Goal: Information Seeking & Learning: Check status

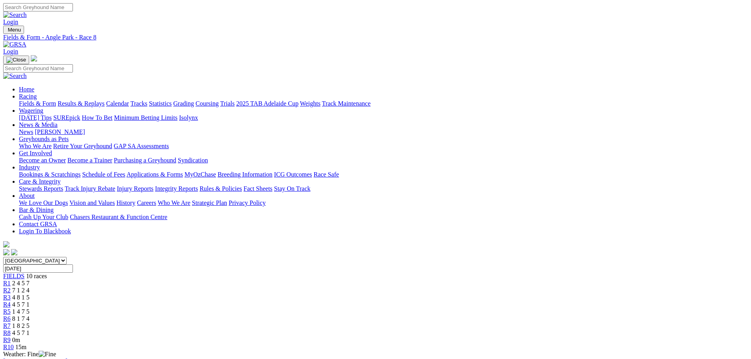
click at [20, 337] on span "0m" at bounding box center [16, 340] width 8 height 7
click at [14, 344] on span "R10" at bounding box center [8, 347] width 11 height 7
click at [30, 294] on span "4 8 1 5" at bounding box center [20, 297] width 17 height 7
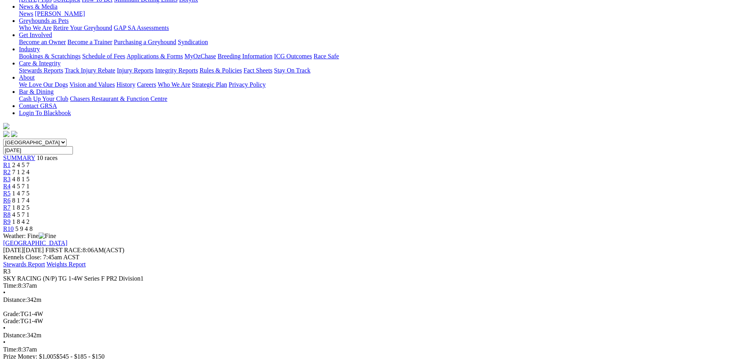
scroll to position [79, 0]
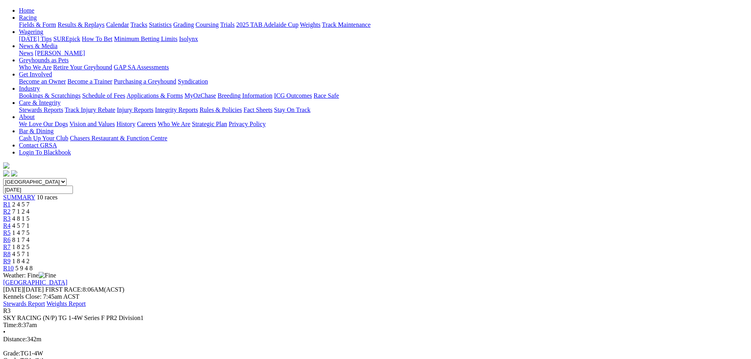
click at [336, 222] on div "R4 4 5 7 1" at bounding box center [375, 225] width 744 height 7
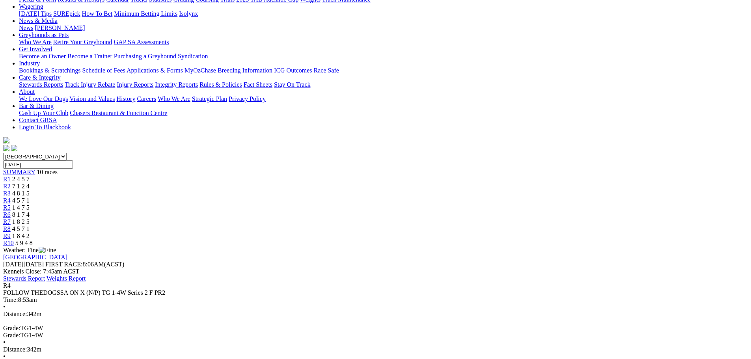
scroll to position [118, 0]
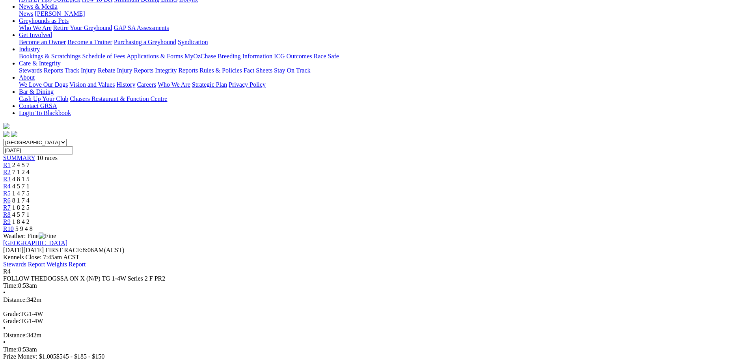
click at [11, 190] on span "R5" at bounding box center [6, 193] width 7 height 7
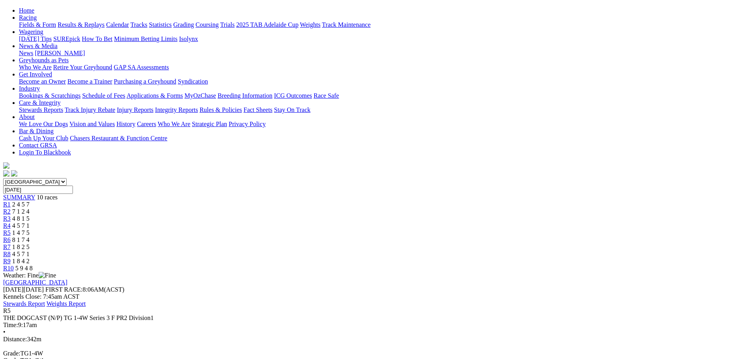
scroll to position [118, 0]
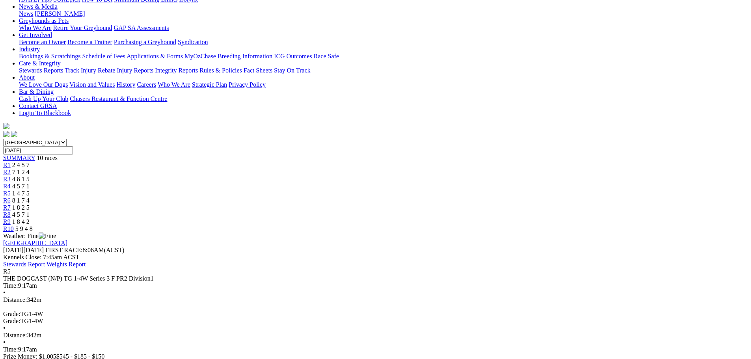
click at [428, 197] on div "R6 8 1 7 4" at bounding box center [375, 200] width 744 height 7
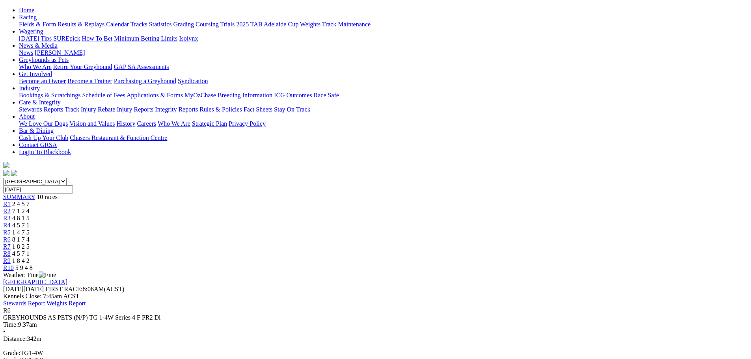
scroll to position [118, 0]
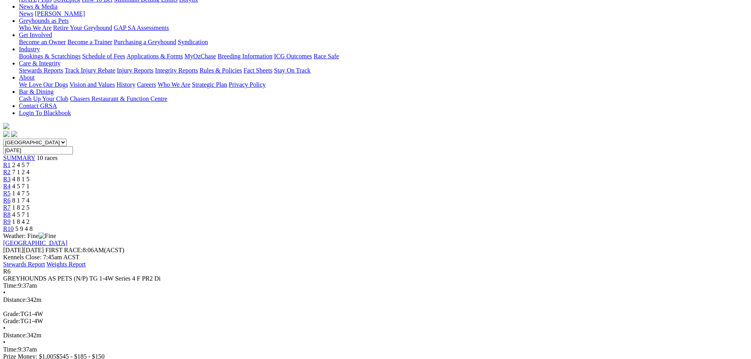
click at [30, 204] on span "1 8 2 5" at bounding box center [20, 207] width 17 height 7
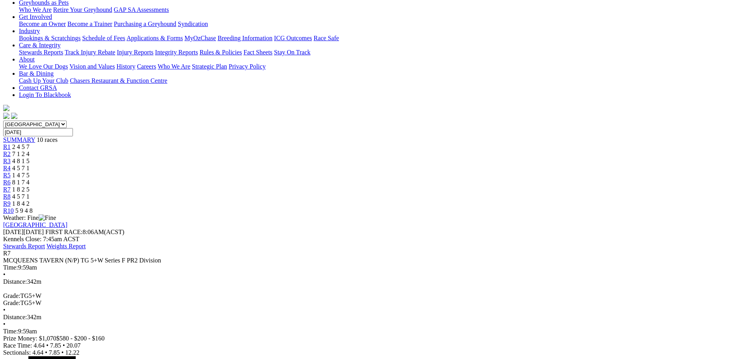
scroll to position [118, 0]
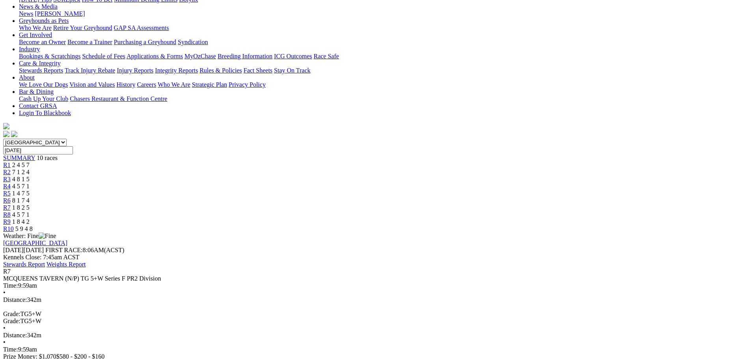
click at [510, 211] on div "R8 4 5 7 1" at bounding box center [375, 214] width 744 height 7
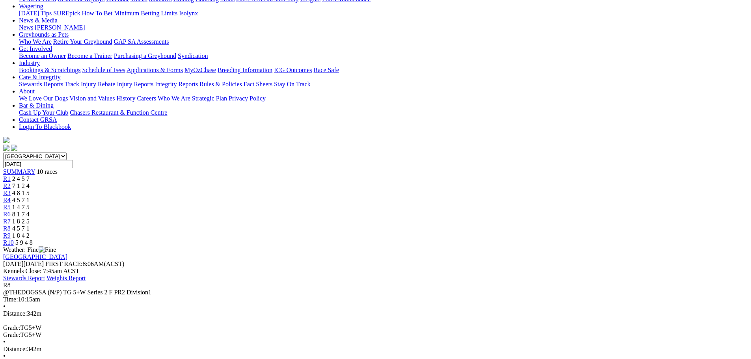
scroll to position [118, 0]
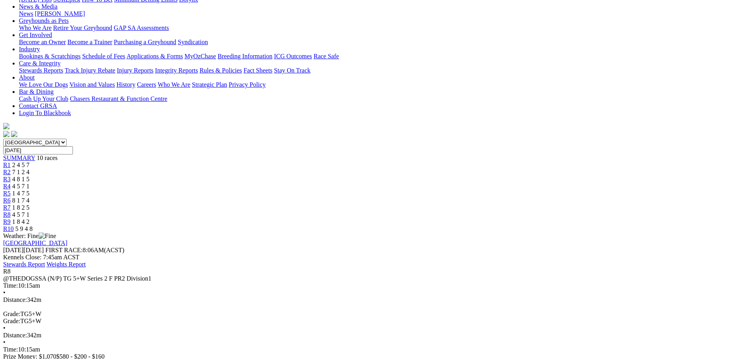
click at [30, 218] on span "1 8 4 2" at bounding box center [20, 221] width 17 height 7
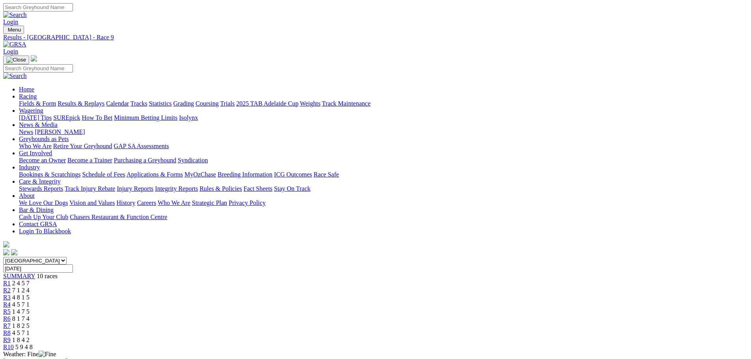
click at [56, 100] on link "Fields & Form" at bounding box center [37, 103] width 37 height 7
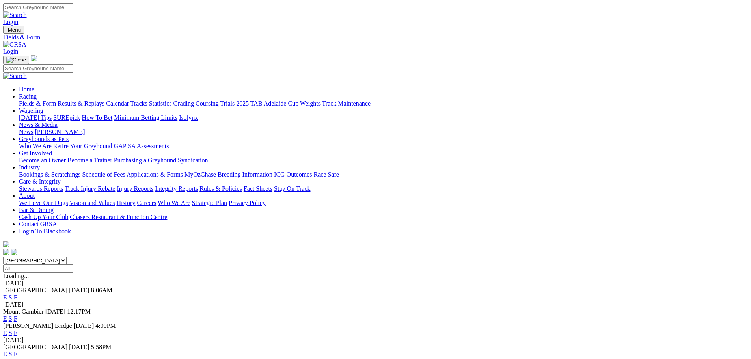
click at [17, 351] on link "F" at bounding box center [16, 354] width 4 height 7
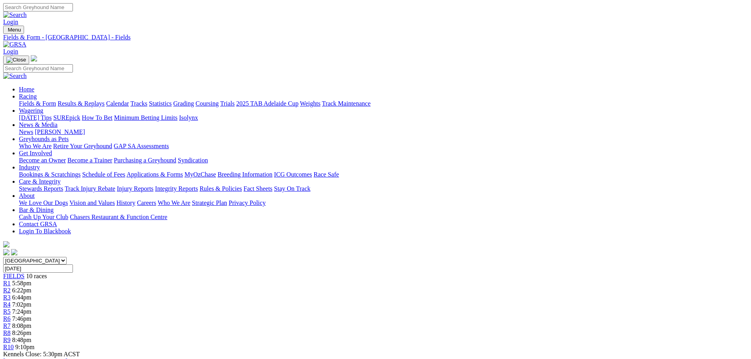
click at [56, 100] on link "Fields & Form" at bounding box center [37, 103] width 37 height 7
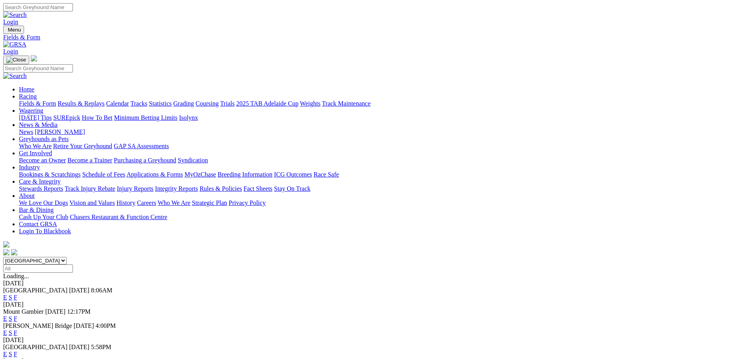
click at [17, 329] on link "F" at bounding box center [16, 332] width 4 height 7
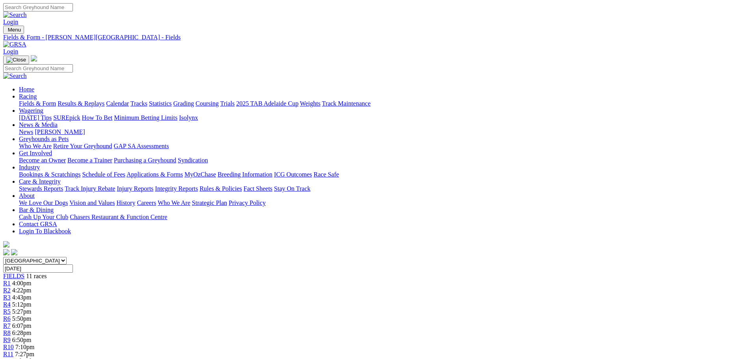
click at [56, 100] on link "Fields & Form" at bounding box center [37, 103] width 37 height 7
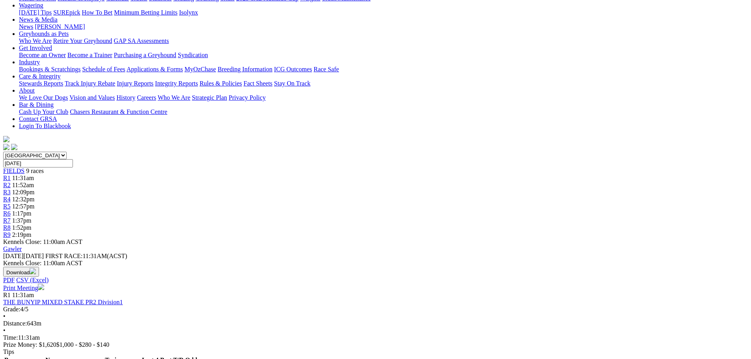
scroll to position [79, 0]
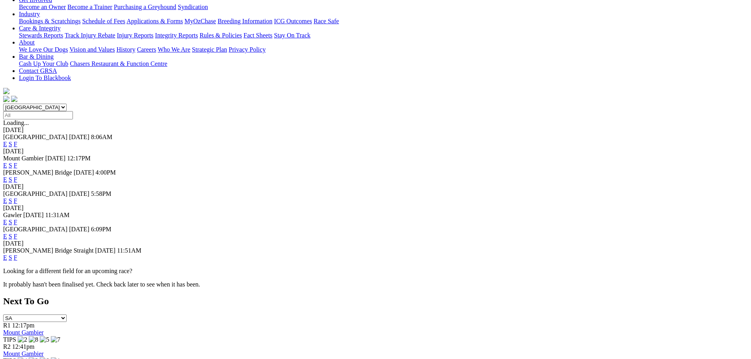
scroll to position [158, 0]
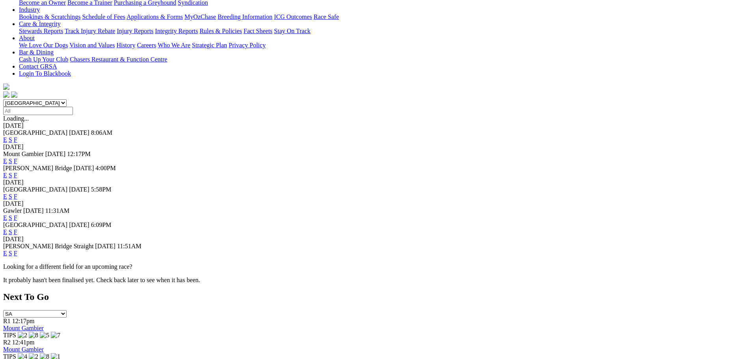
click at [17, 229] on link "F" at bounding box center [16, 232] width 4 height 7
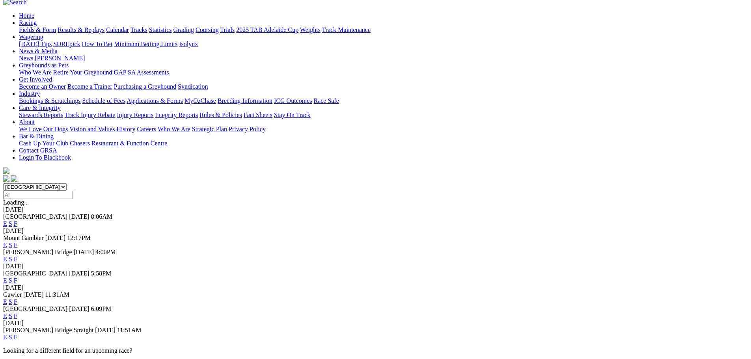
scroll to position [158, 0]
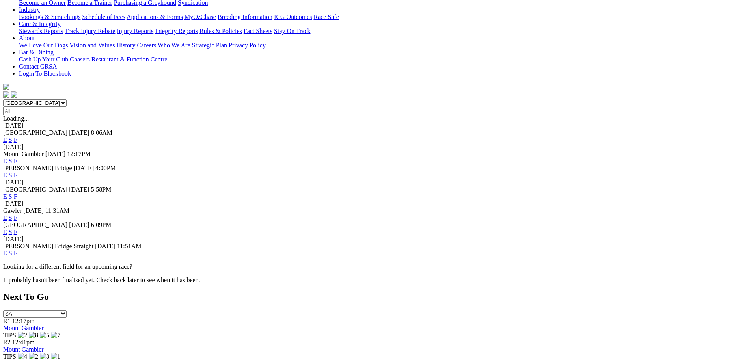
click at [17, 250] on link "F" at bounding box center [16, 253] width 4 height 7
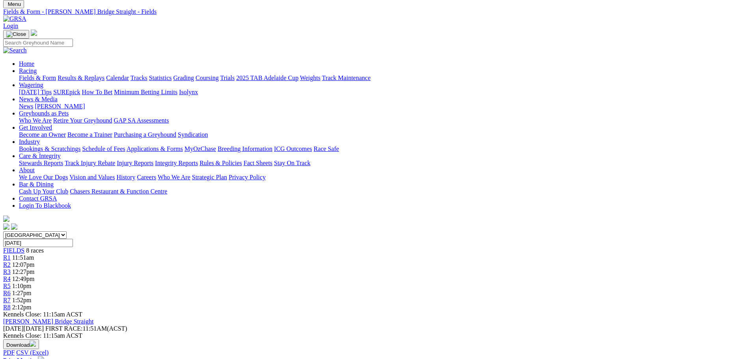
scroll to position [39, 0]
